Goal: Transaction & Acquisition: Book appointment/travel/reservation

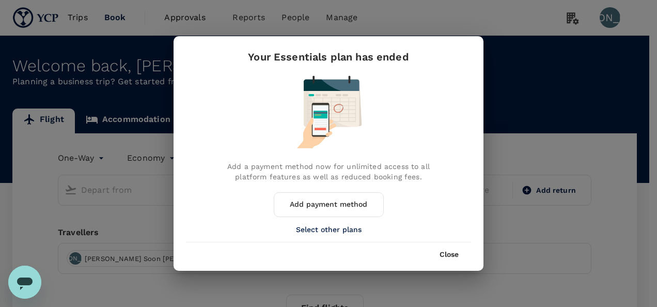
type input "roundtrip"
type input "[GEOGRAPHIC_DATA], [GEOGRAPHIC_DATA] (any)"
type input "Tan Son Nhat Intl (SGN)"
type input "[GEOGRAPHIC_DATA], [GEOGRAPHIC_DATA] (any)"
type input "Tan Son Nhat Intl (SGN)"
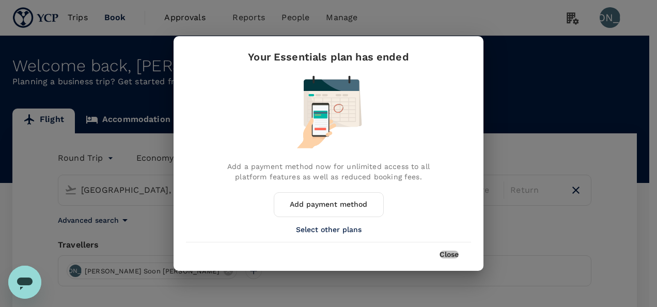
click at [458, 254] on button "Close" at bounding box center [449, 255] width 19 height 8
